Goal: Information Seeking & Learning: Learn about a topic

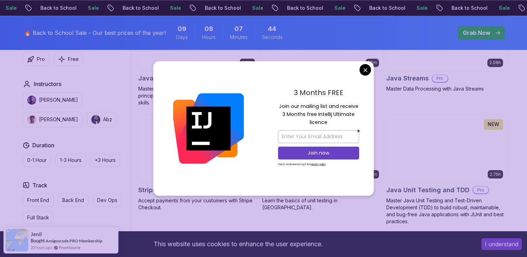
scroll to position [1142, 0]
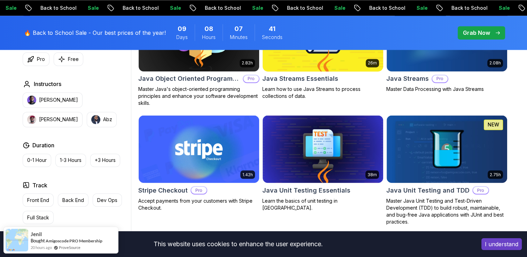
click at [362, 67] on body "Sale Back to School Sale Back to School Sale Back to School Sale Back to School…" at bounding box center [263, 68] width 527 height 2421
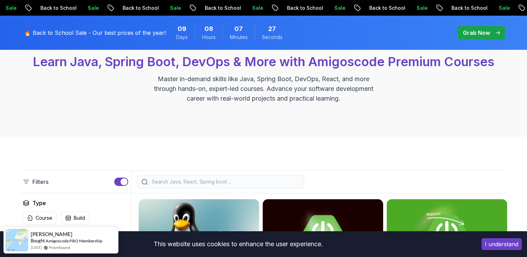
scroll to position [70, 0]
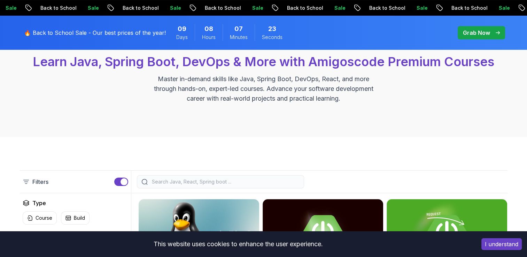
click at [499, 244] on button "I understand" at bounding box center [501, 244] width 40 height 12
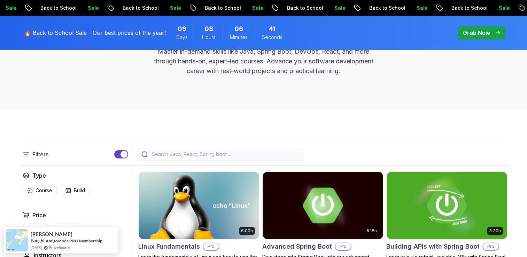
scroll to position [0, 0]
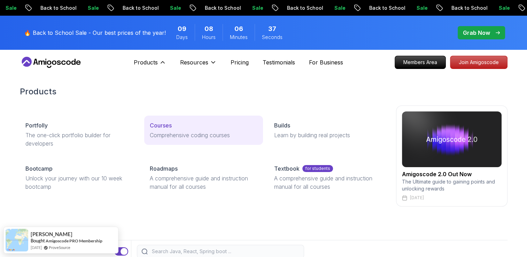
click at [180, 132] on p "Comprehensive coding courses" at bounding box center [204, 135] width 108 height 8
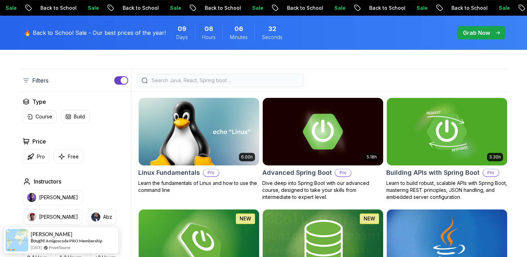
scroll to position [171, 0]
click at [42, 113] on p "Course" at bounding box center [44, 116] width 17 height 7
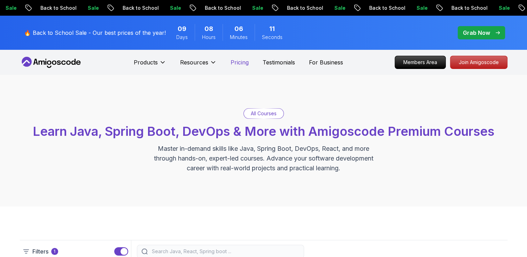
click at [240, 64] on p "Pricing" at bounding box center [240, 62] width 18 height 8
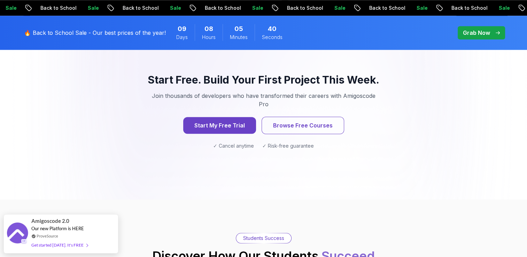
scroll to position [750, 0]
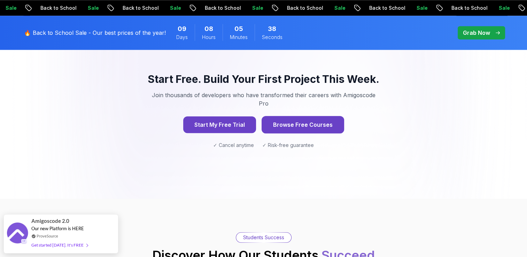
click at [289, 116] on button "Browse Free Courses" at bounding box center [303, 124] width 83 height 17
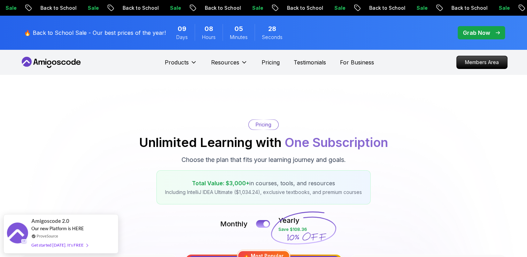
click at [49, 63] on icon at bounding box center [51, 62] width 63 height 11
